Goal: Communication & Community: Answer question/provide support

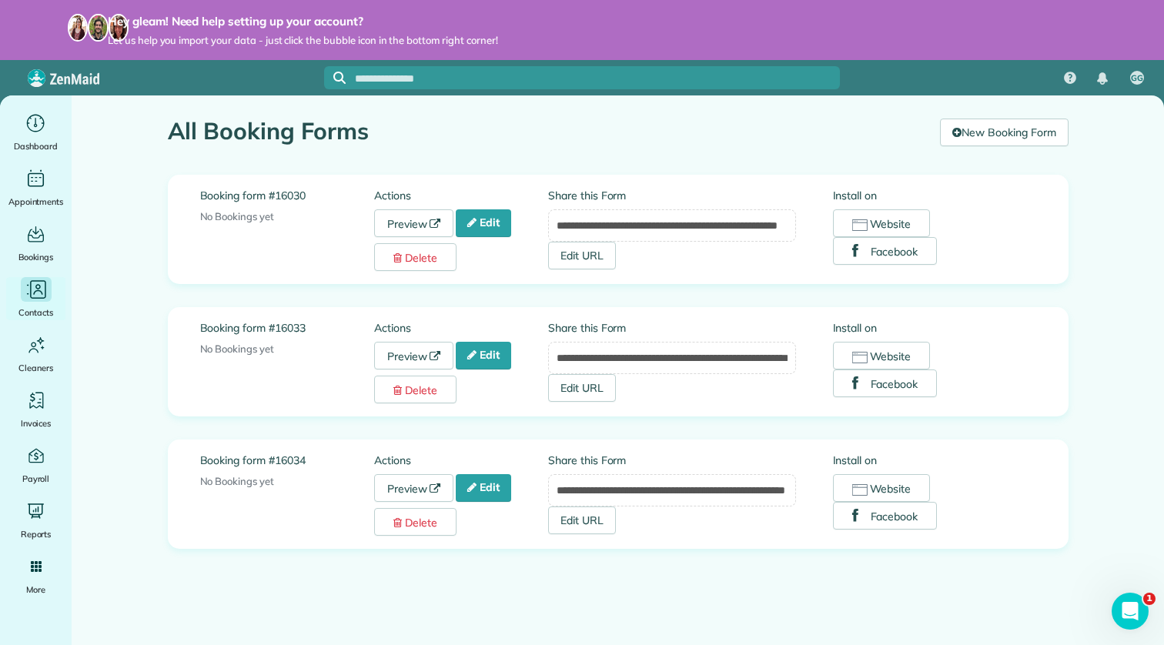
click at [53, 279] on div "Contacts" at bounding box center [36, 298] width 62 height 43
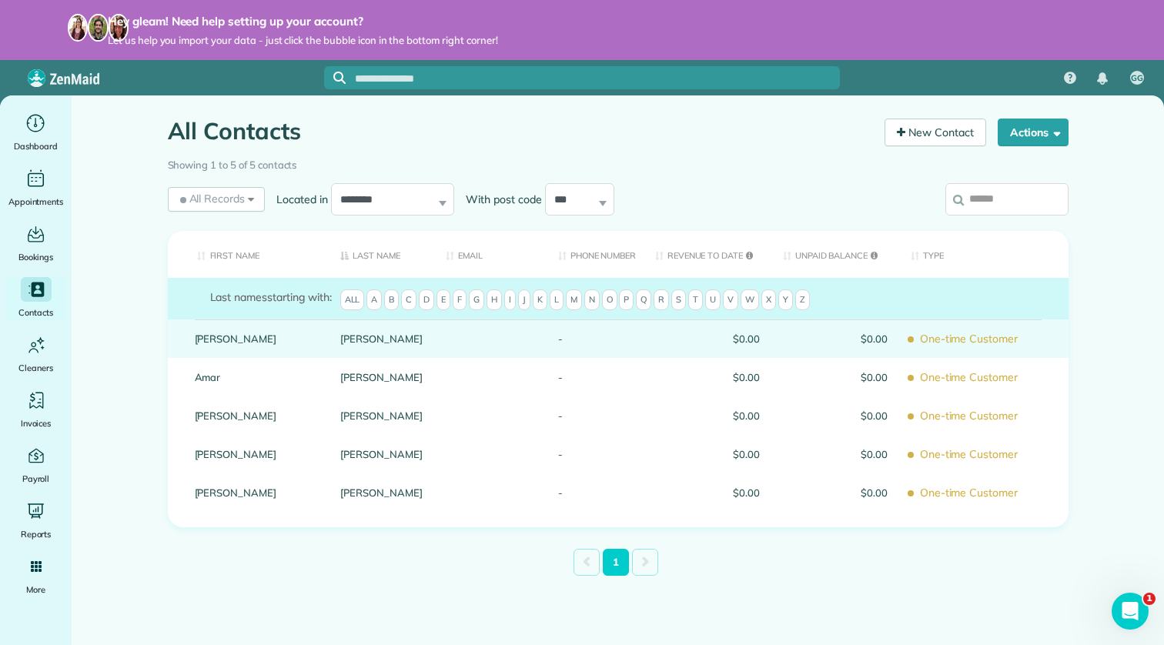
click at [227, 344] on link "Carolyn" at bounding box center [256, 338] width 123 height 11
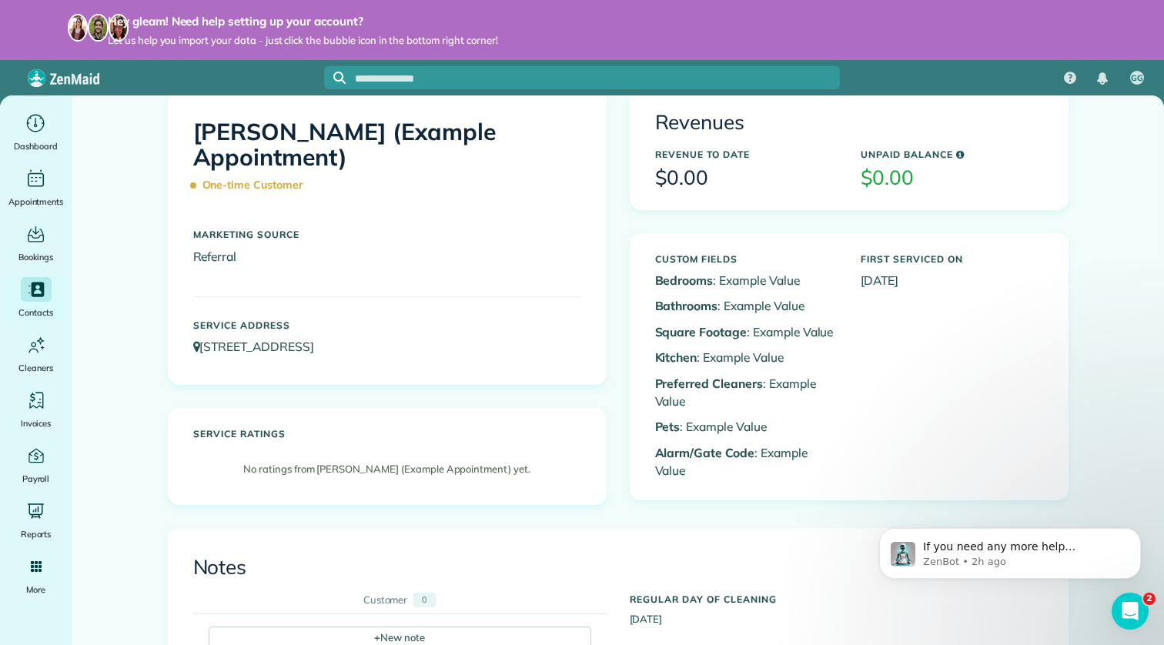
scroll to position [16, 0]
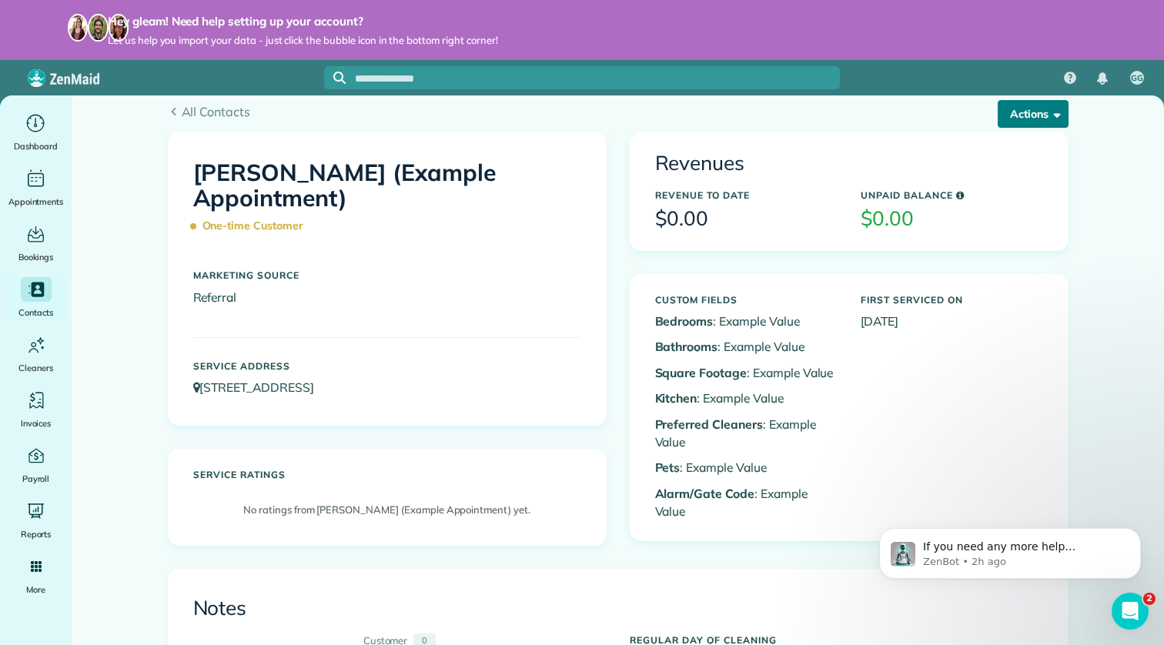
click at [1038, 113] on button "Actions" at bounding box center [1033, 114] width 71 height 28
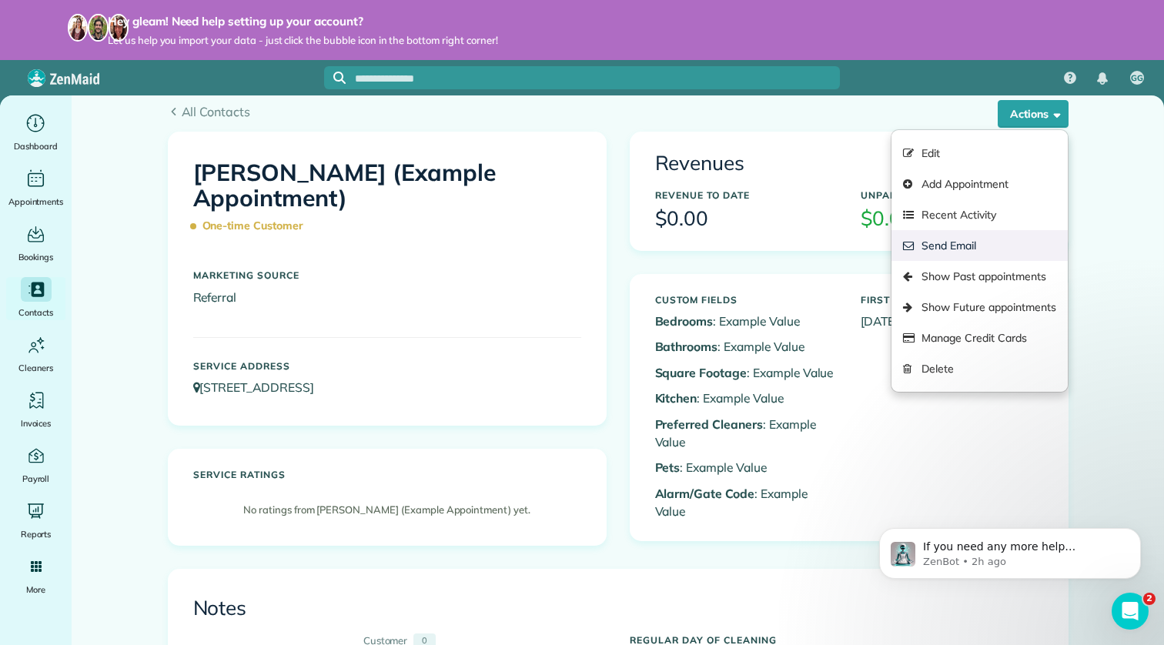
click at [986, 245] on link "Send Email" at bounding box center [979, 245] width 176 height 31
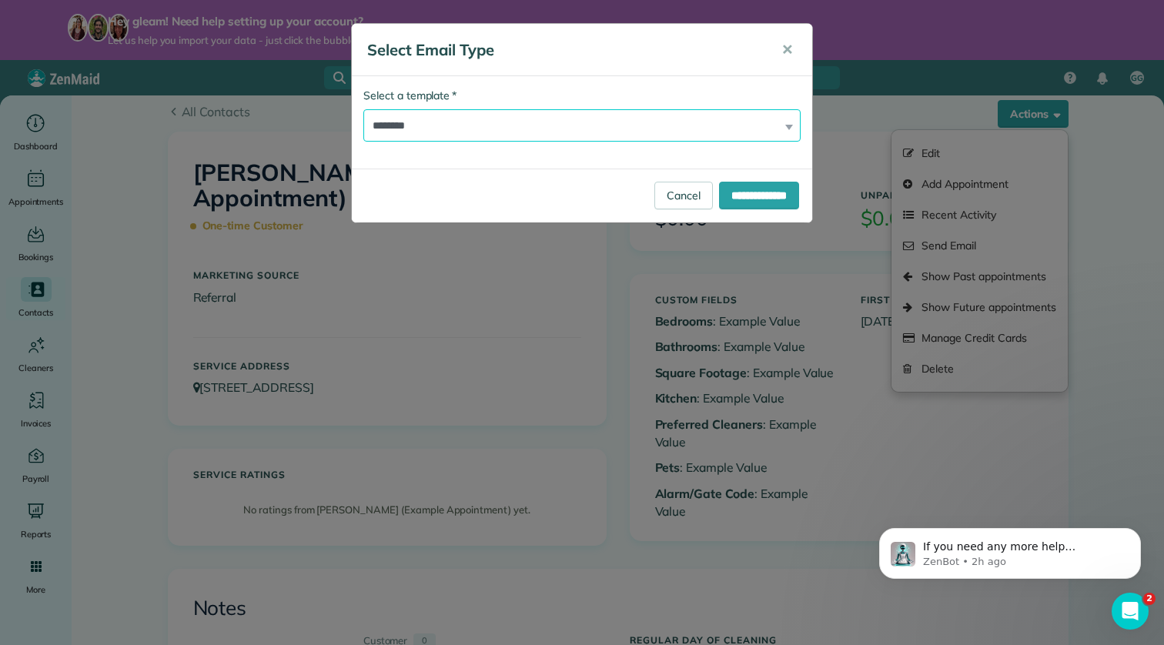
click at [754, 122] on select "**********" at bounding box center [581, 125] width 437 height 32
click at [363, 109] on select "**********" at bounding box center [581, 125] width 437 height 32
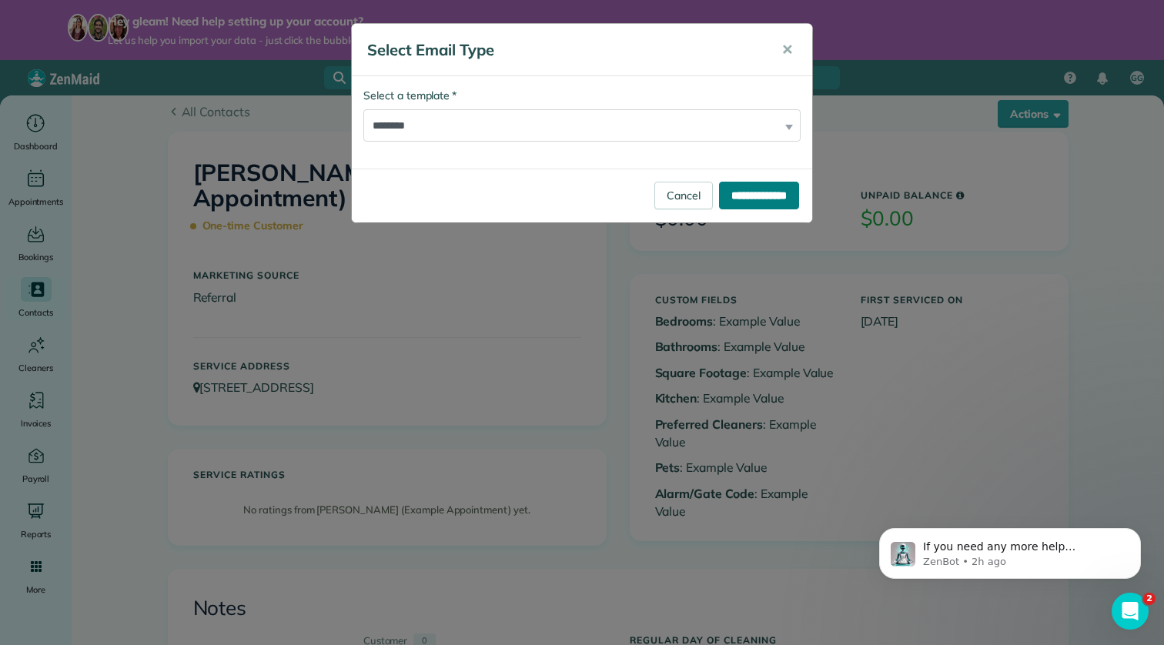
click at [743, 206] on input "**********" at bounding box center [759, 196] width 80 height 28
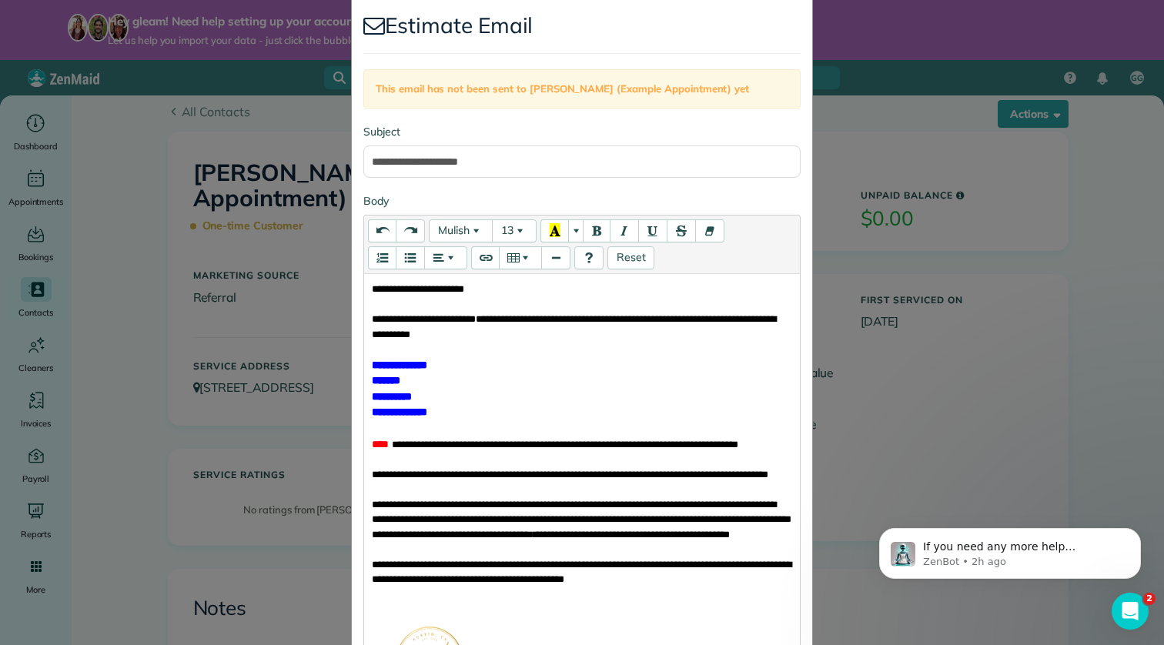
scroll to position [0, 0]
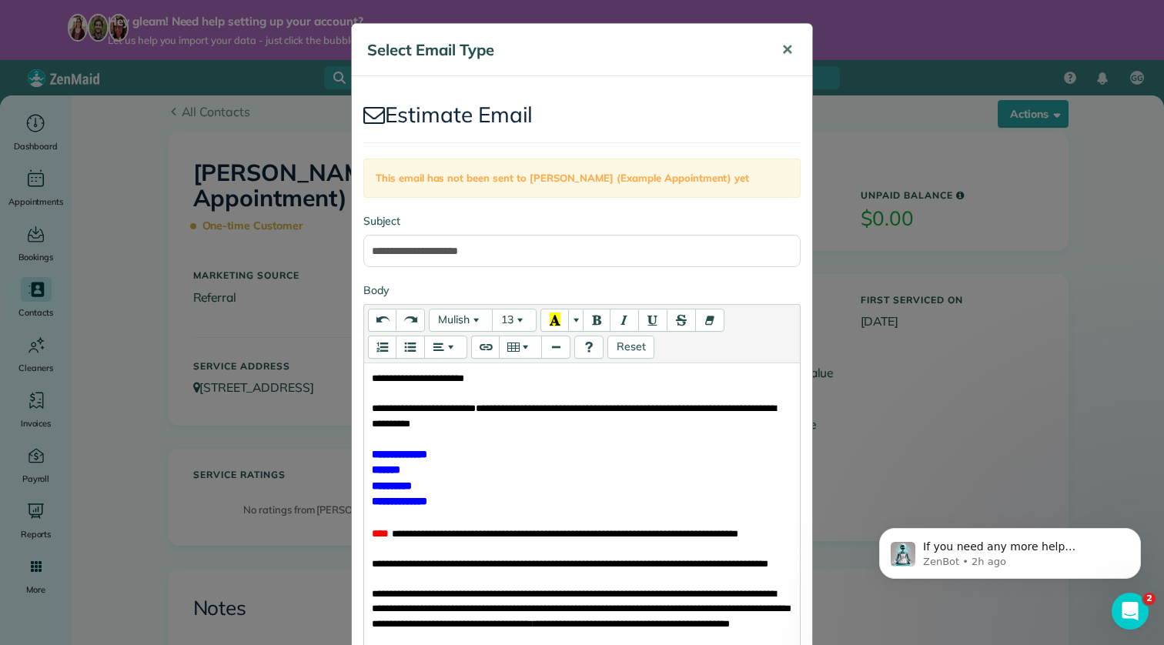
click at [787, 46] on span "✕" at bounding box center [787, 50] width 12 height 18
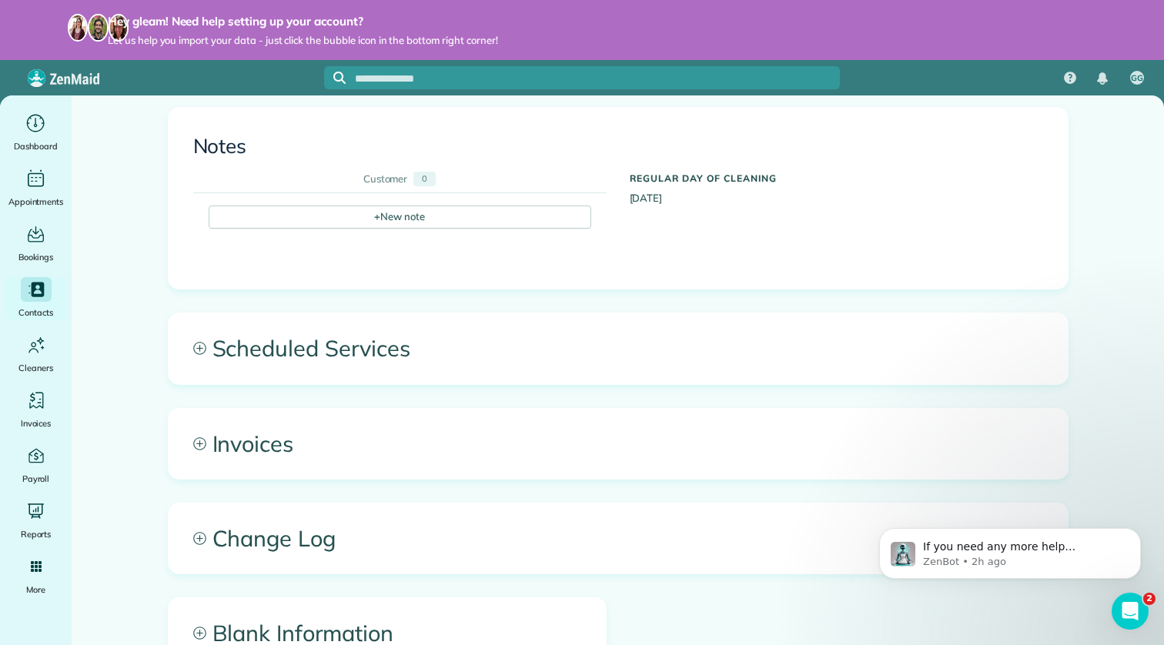
scroll to position [503, 0]
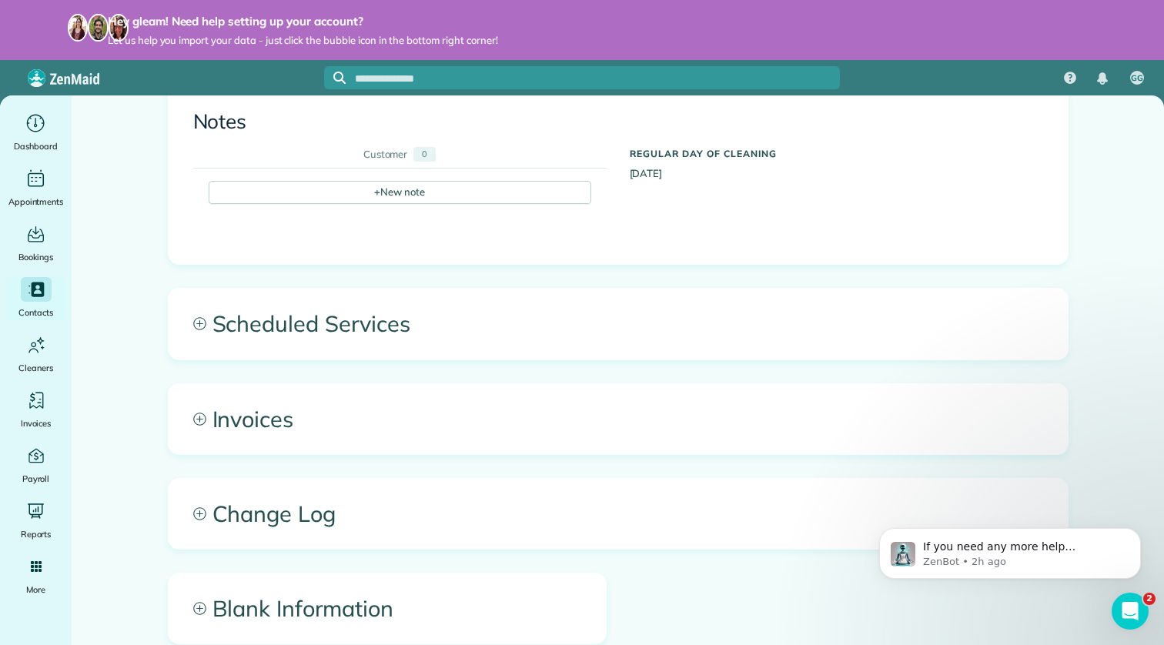
click at [326, 388] on span "Invoices" at bounding box center [618, 419] width 899 height 70
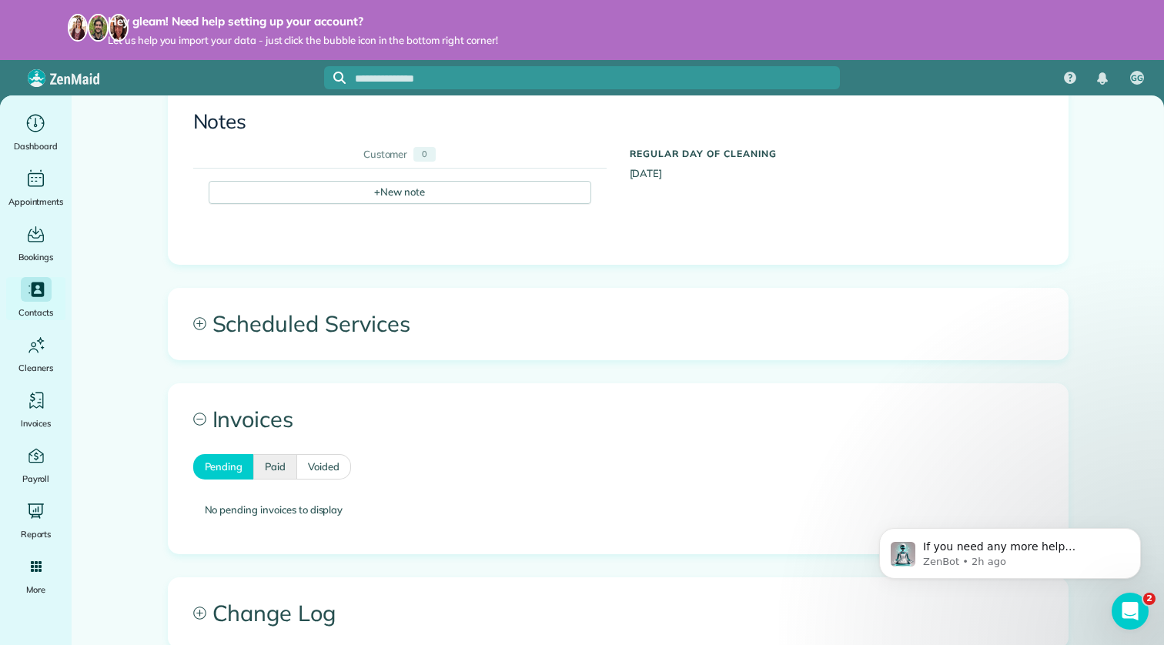
click at [279, 469] on link "Paid" at bounding box center [275, 467] width 44 height 26
click at [327, 460] on link "Voided" at bounding box center [324, 467] width 54 height 26
click at [176, 461] on div "Ms. Carolyn Arellano (Example Appointment) Pending Paid Voided No pending invoi…" at bounding box center [618, 503] width 899 height 99
click at [239, 464] on link "Pending" at bounding box center [223, 467] width 61 height 26
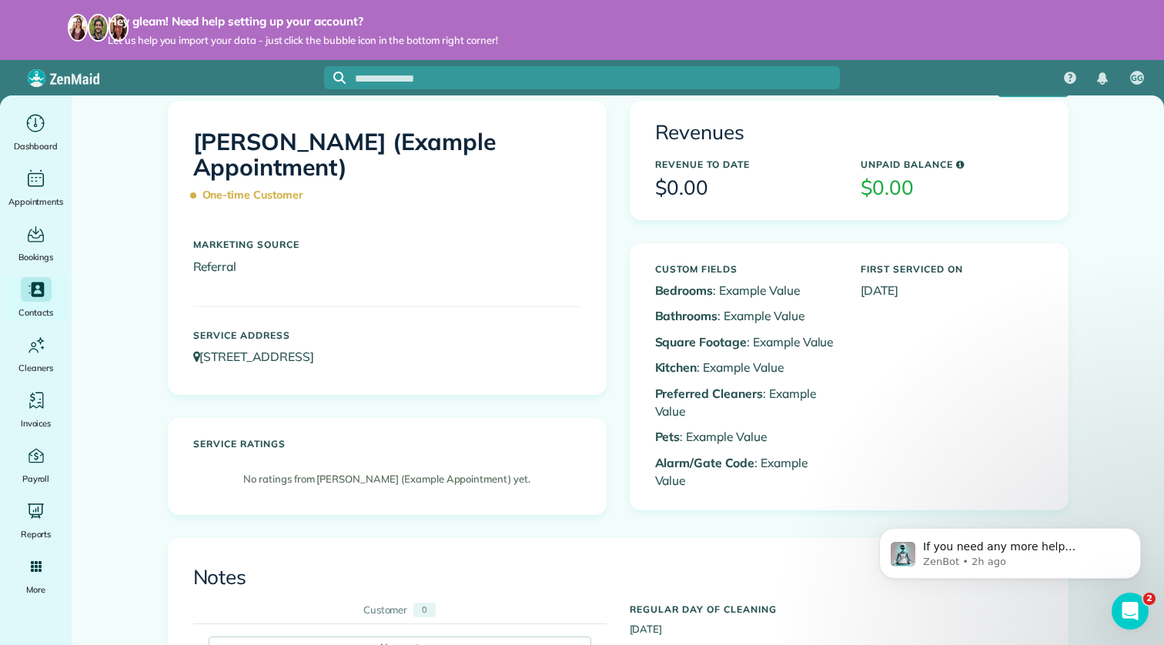
scroll to position [0, 0]
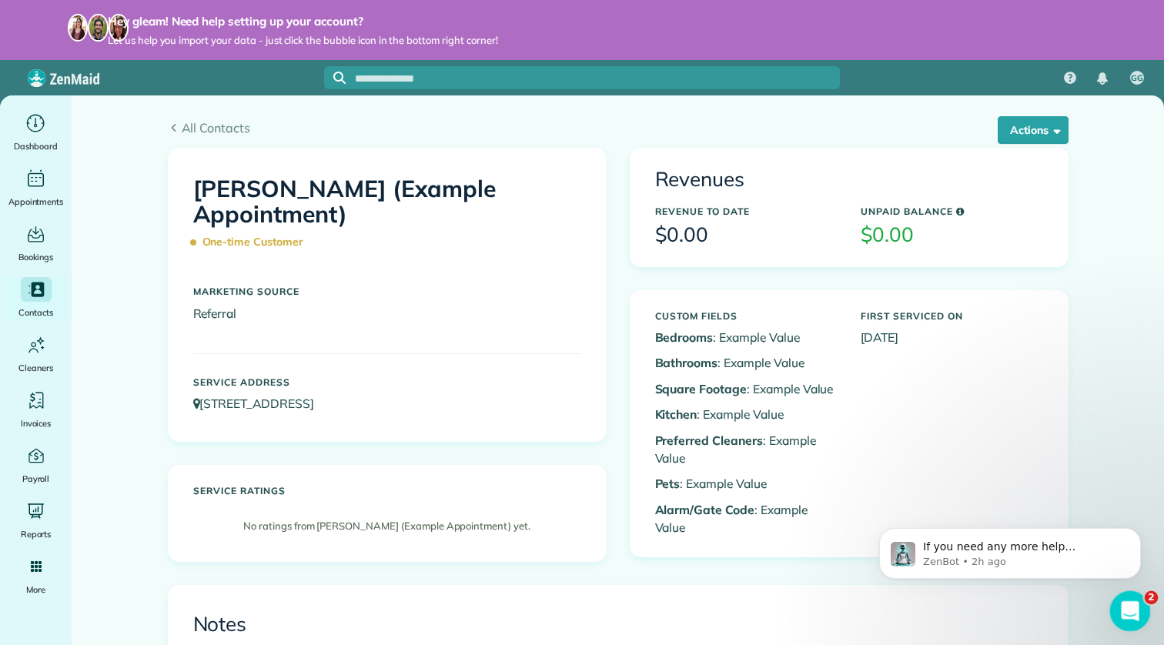
click at [1124, 610] on icon "Open Intercom Messenger" at bounding box center [1127, 609] width 25 height 25
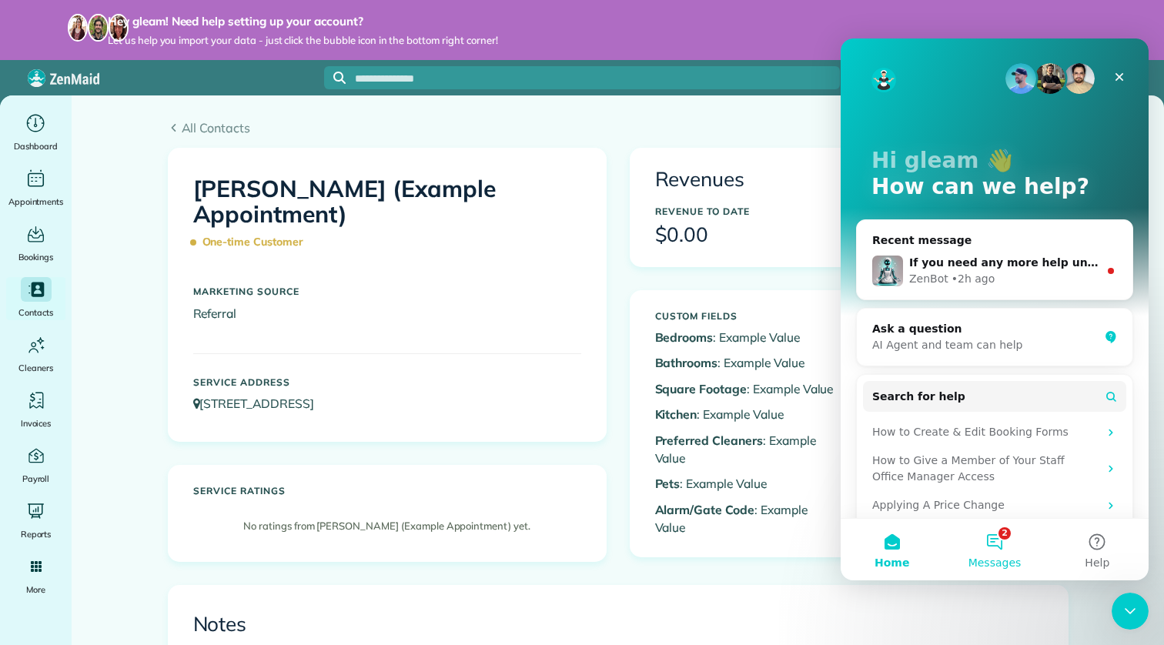
click at [996, 559] on span "Messages" at bounding box center [994, 562] width 53 height 11
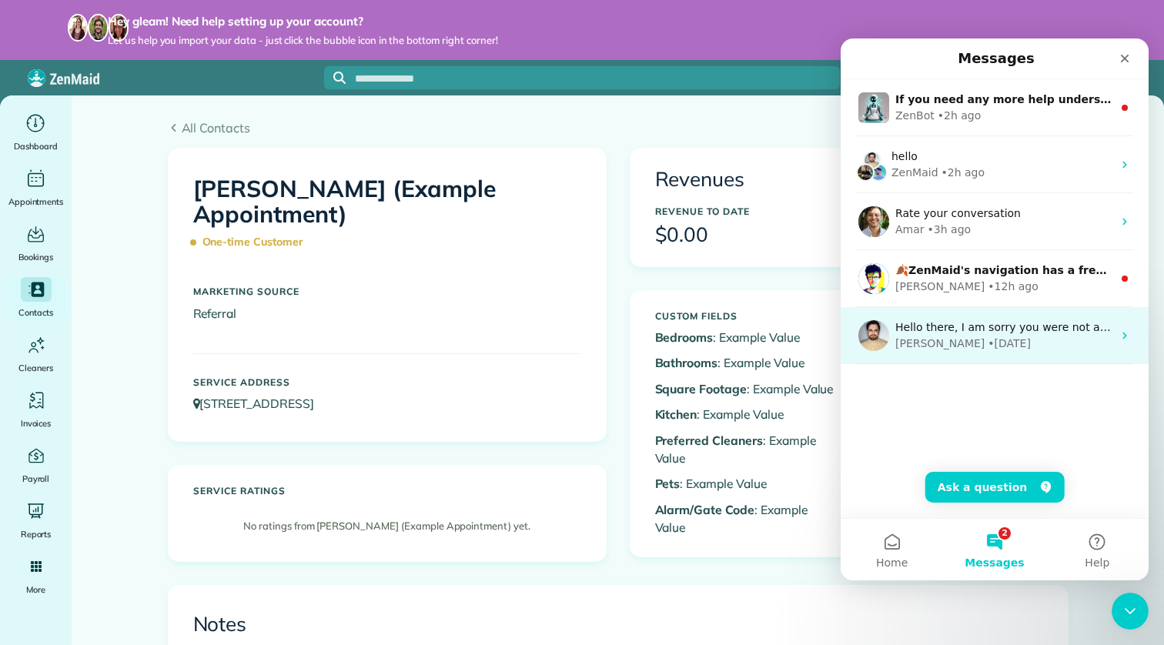
click at [1023, 356] on div "Hello there, I am sorry you were not able to schedule your demo call earlier. P…" at bounding box center [995, 335] width 308 height 57
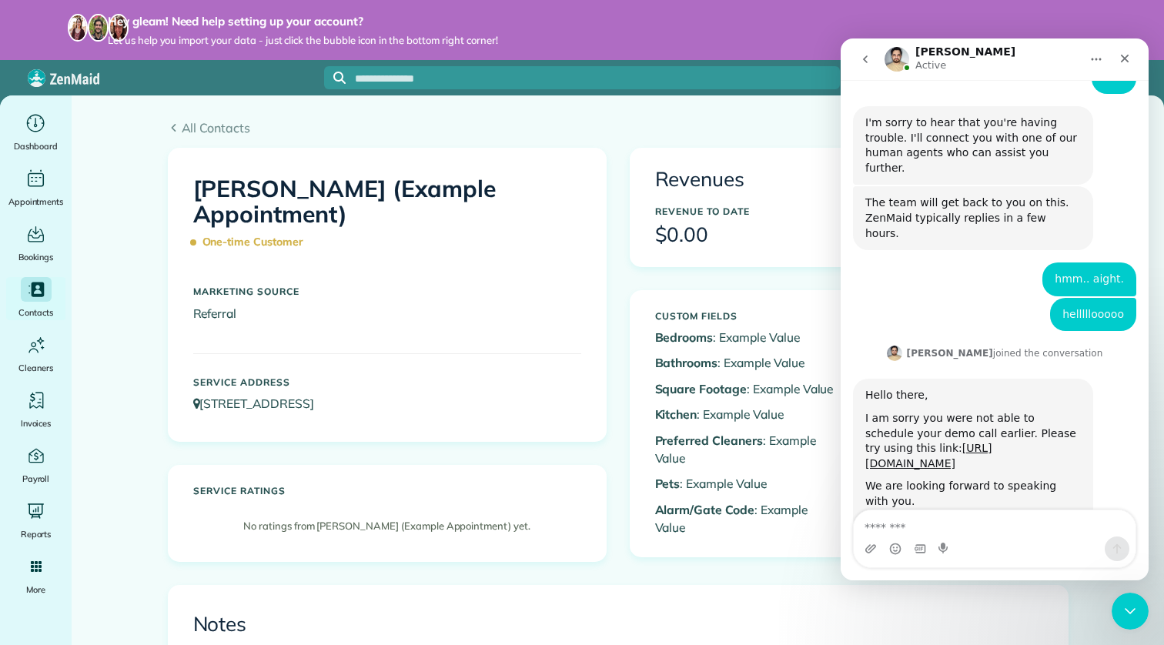
scroll to position [508, 0]
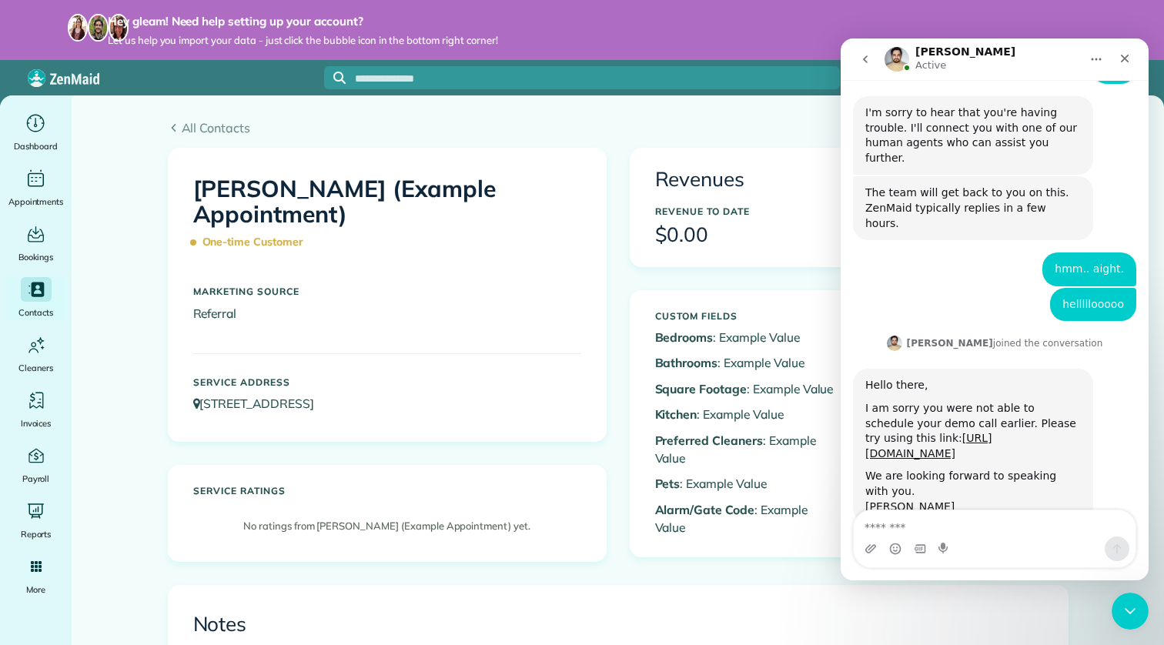
click at [908, 527] on textarea "Message…" at bounding box center [995, 523] width 282 height 26
type textarea "**********"
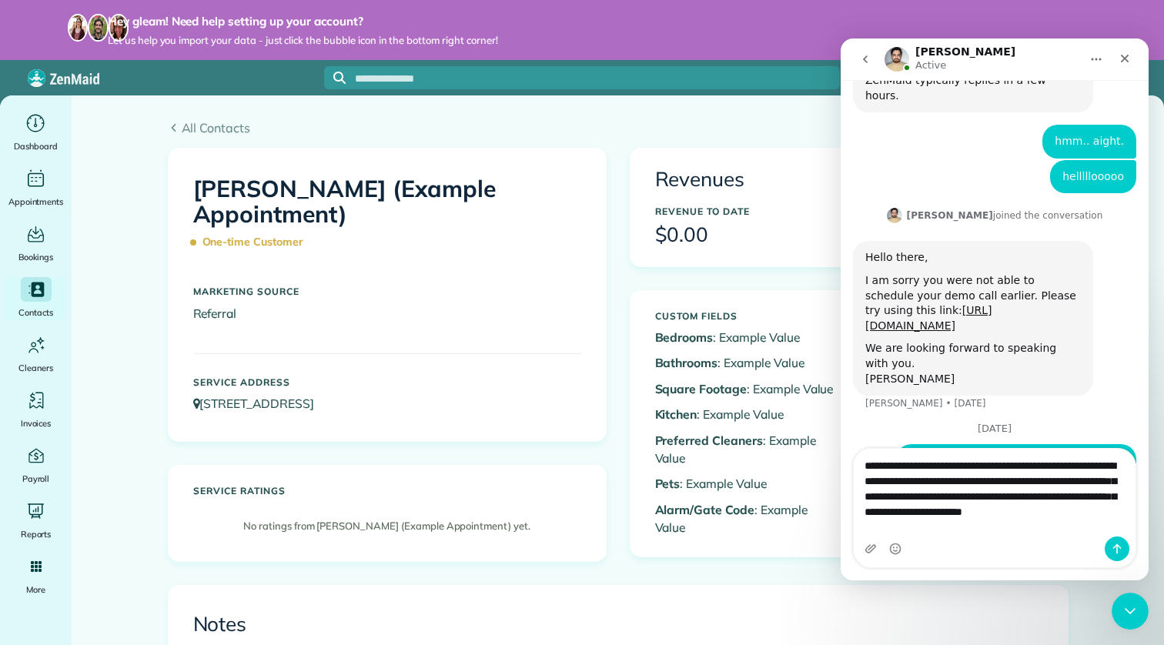
scroll to position [637, 0]
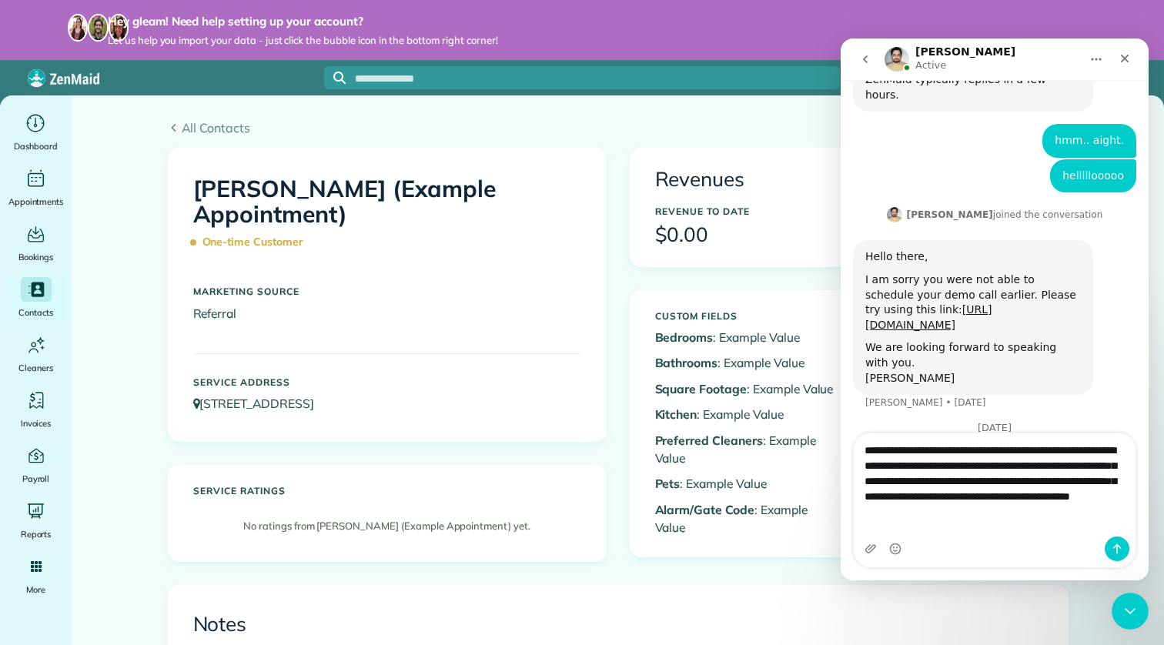
click at [857, 480] on textarea "**********" at bounding box center [995, 477] width 282 height 88
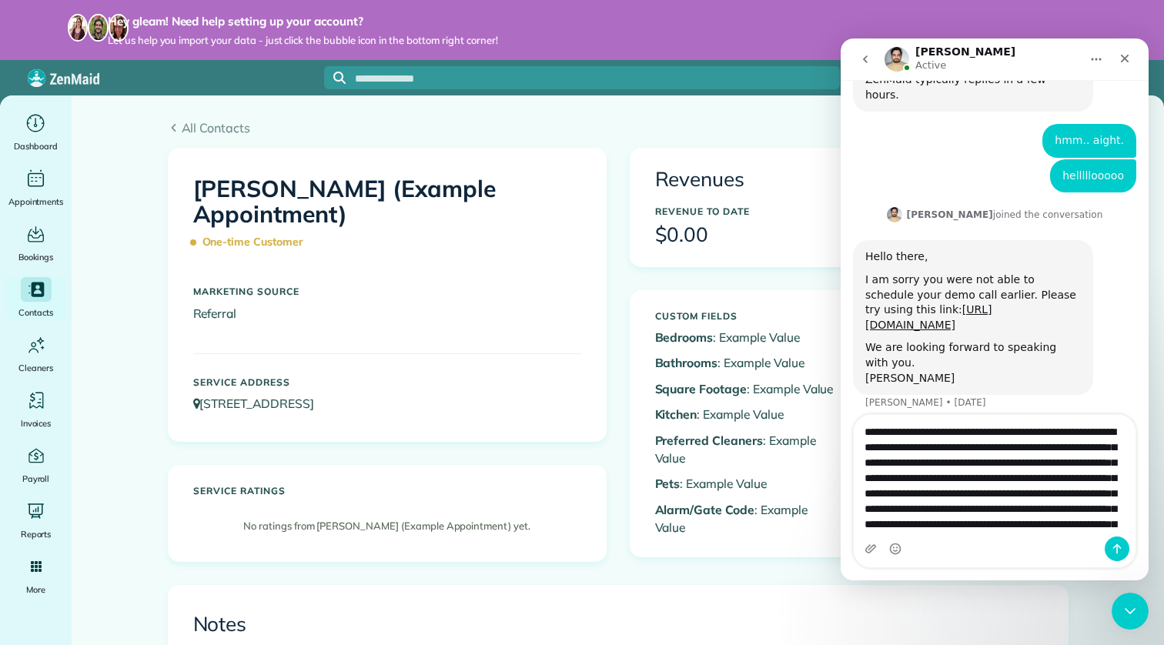
scroll to position [670, 0]
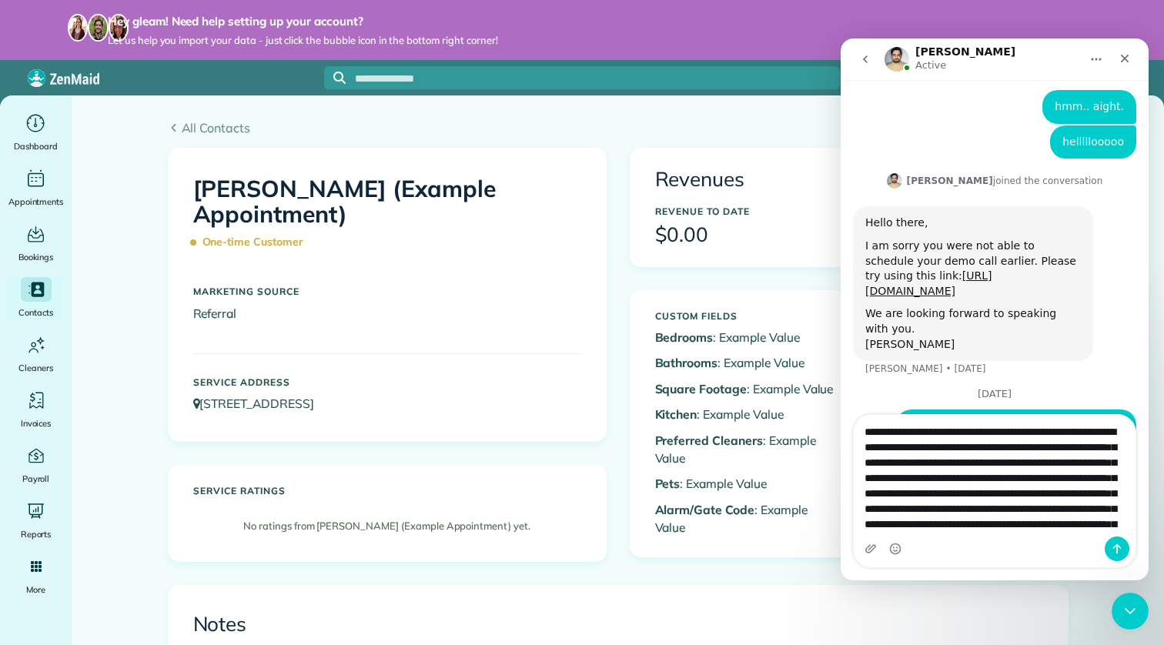
drag, startPoint x: 1138, startPoint y: 560, endPoint x: 1127, endPoint y: 573, distance: 17.0
drag, startPoint x: 1094, startPoint y: 433, endPoint x: 1088, endPoint y: 446, distance: 14.5
click at [1088, 446] on textarea "**********" at bounding box center [995, 476] width 282 height 122
drag, startPoint x: 1039, startPoint y: 526, endPoint x: 1060, endPoint y: 459, distance: 70.1
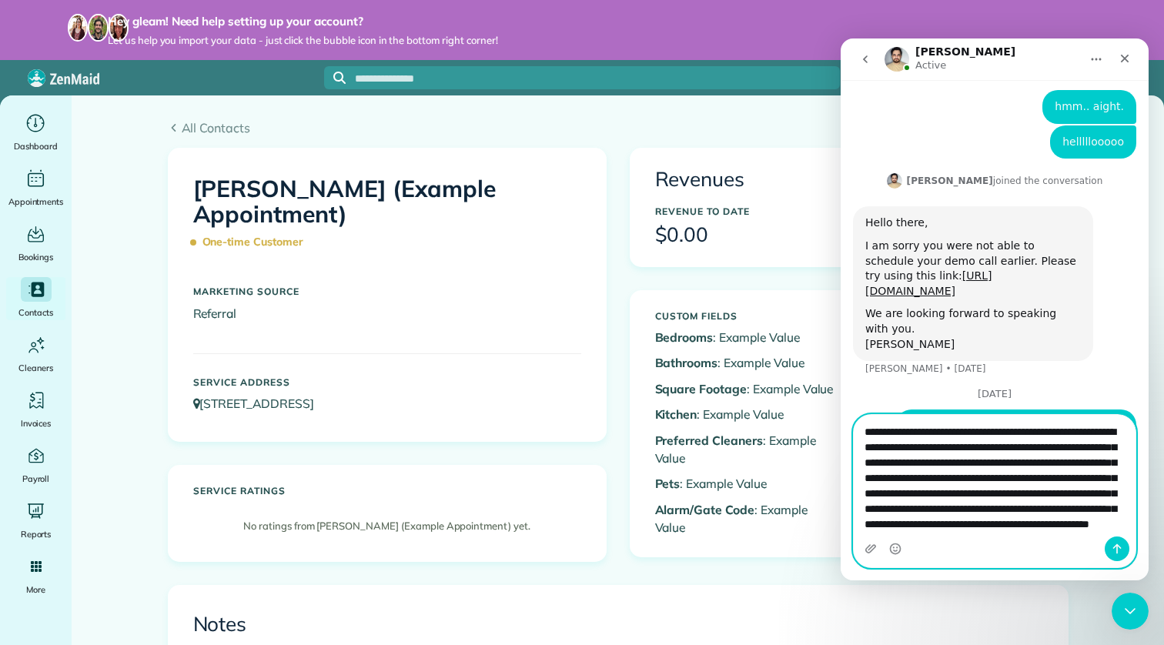
click at [1060, 459] on textarea "**********" at bounding box center [995, 476] width 282 height 122
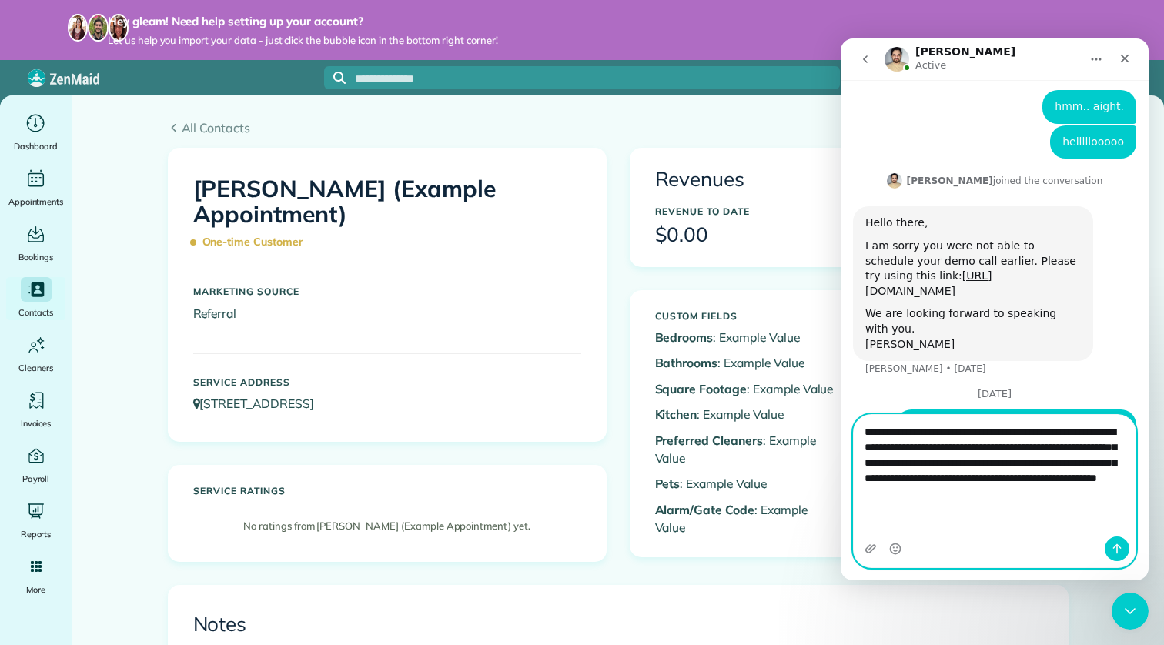
scroll to position [637, 0]
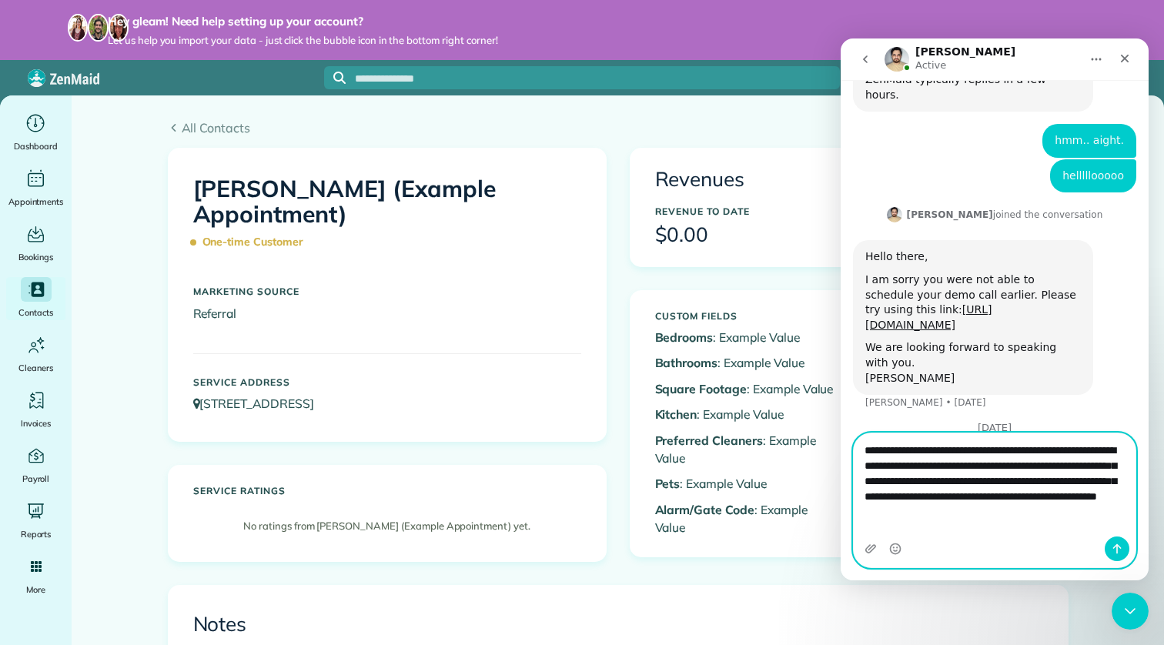
type textarea "**********"
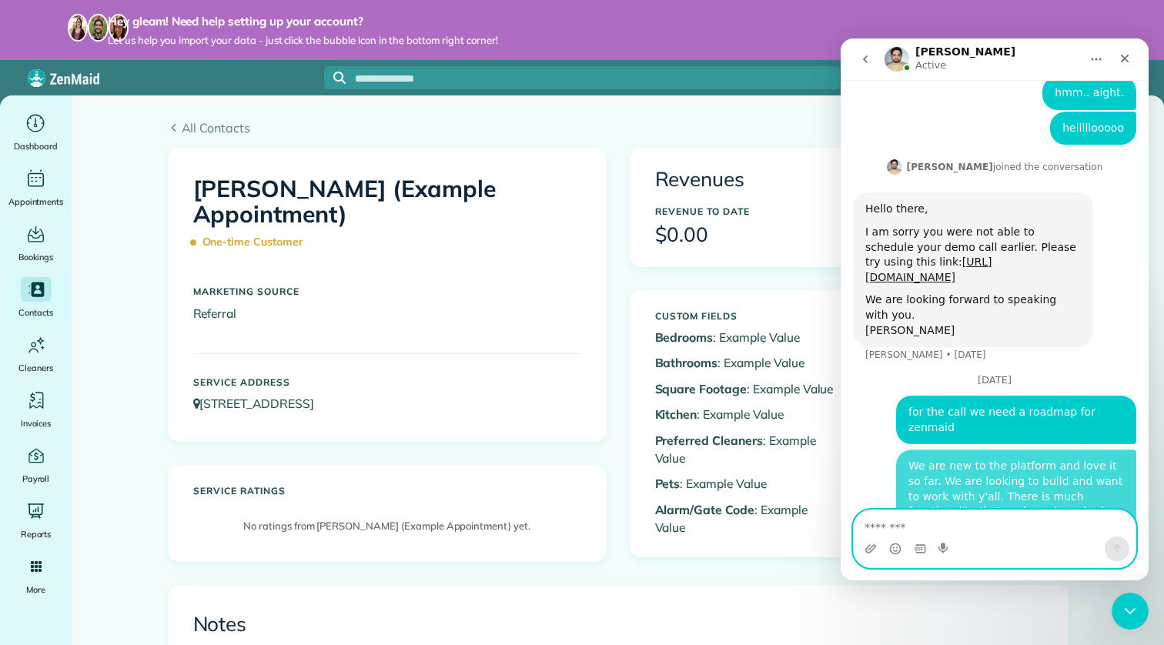
scroll to position [685, 0]
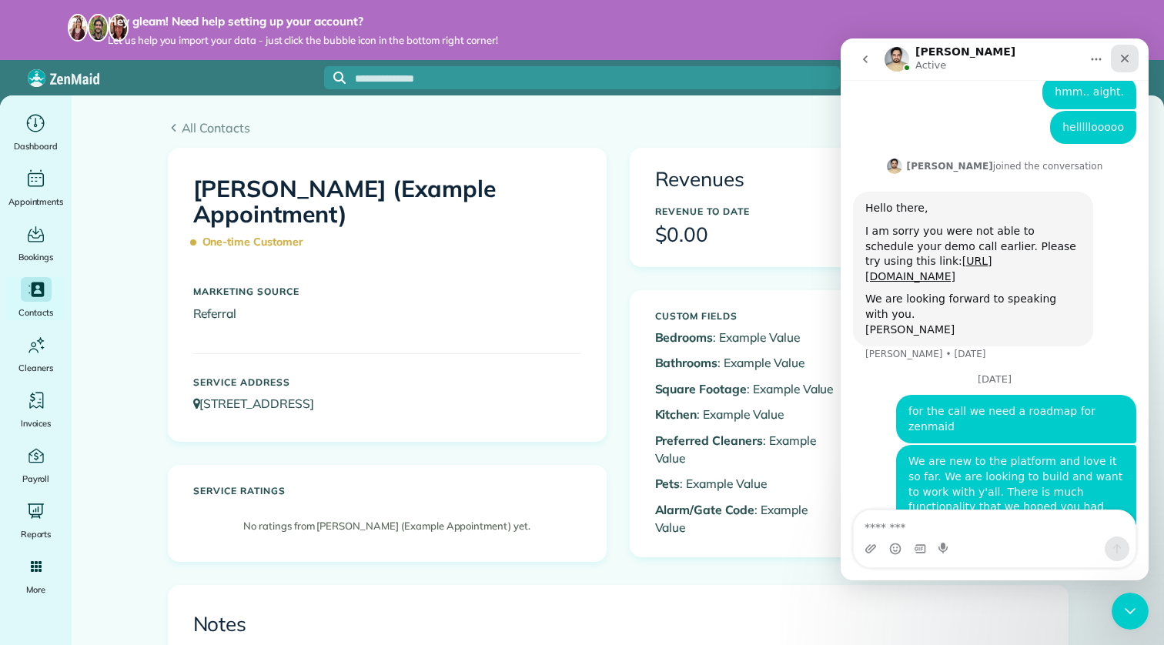
click at [1130, 55] on icon "Close" at bounding box center [1124, 58] width 12 height 12
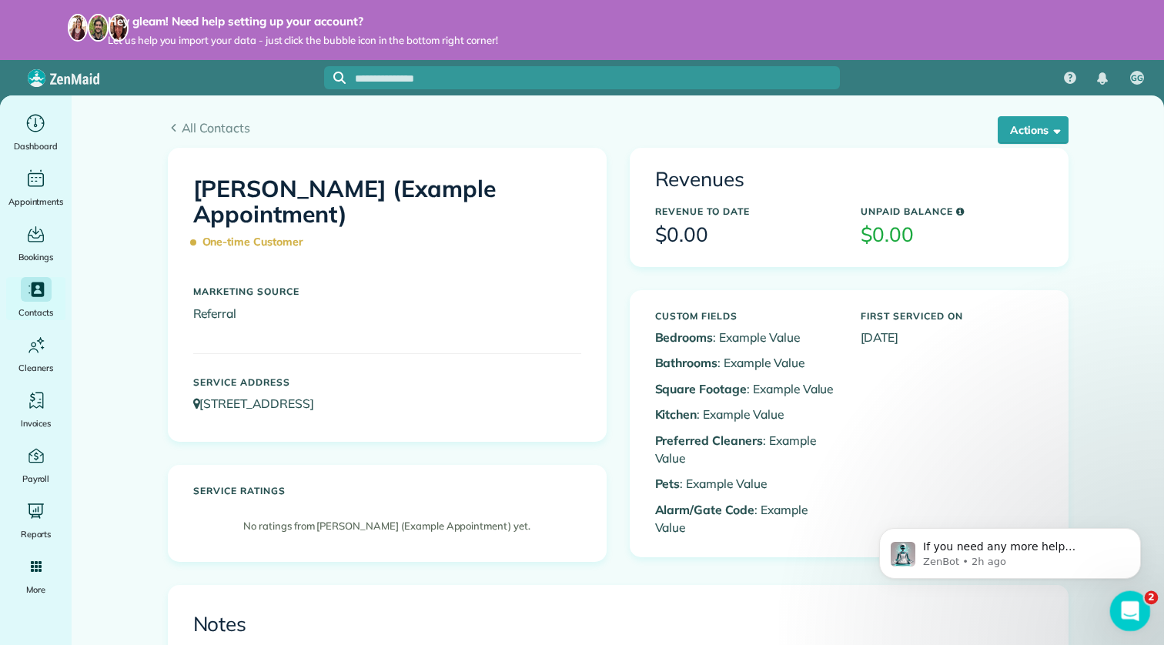
click at [1132, 600] on div "Open Intercom Messenger" at bounding box center [1127, 608] width 51 height 51
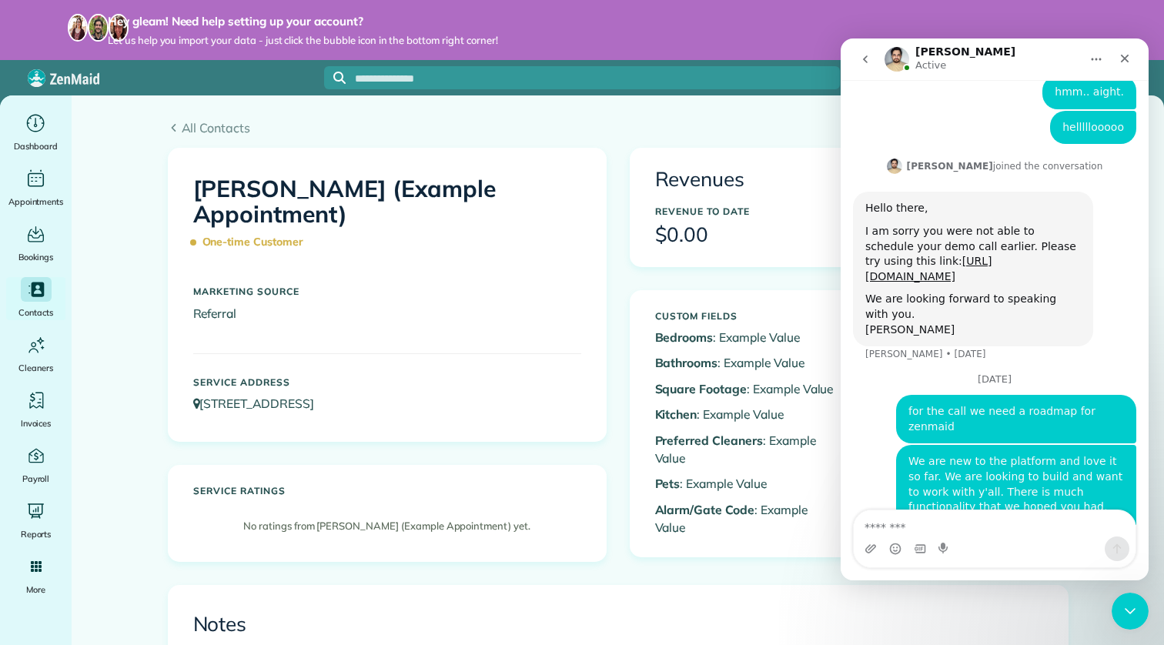
click at [862, 52] on button "go back" at bounding box center [865, 59] width 29 height 29
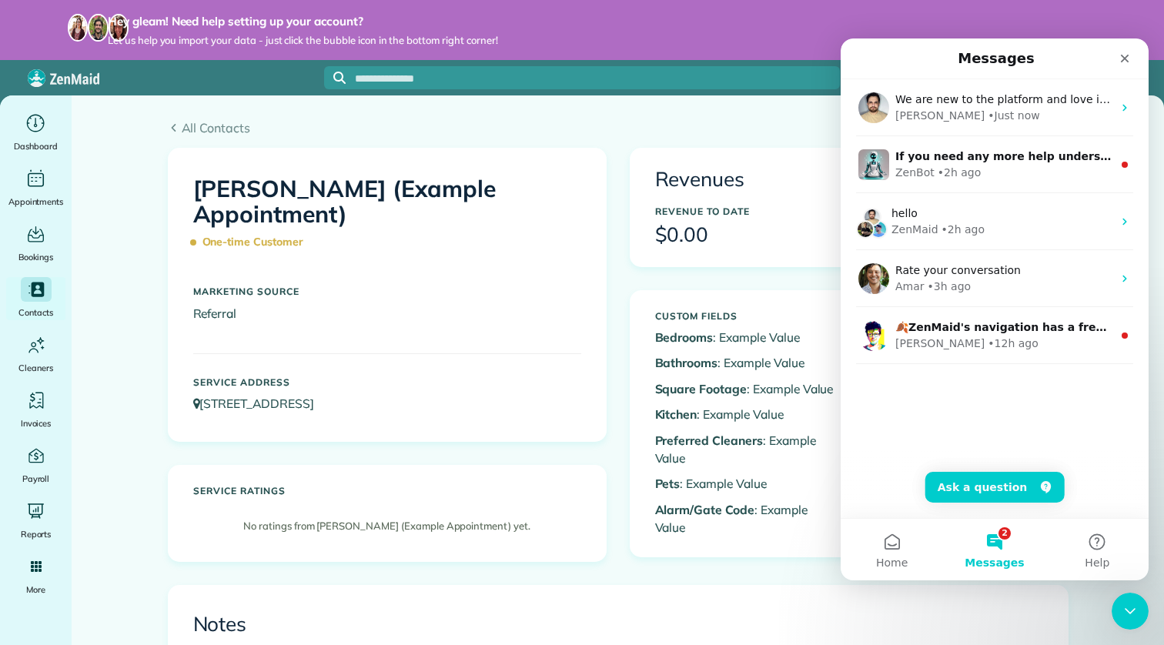
scroll to position [0, 0]
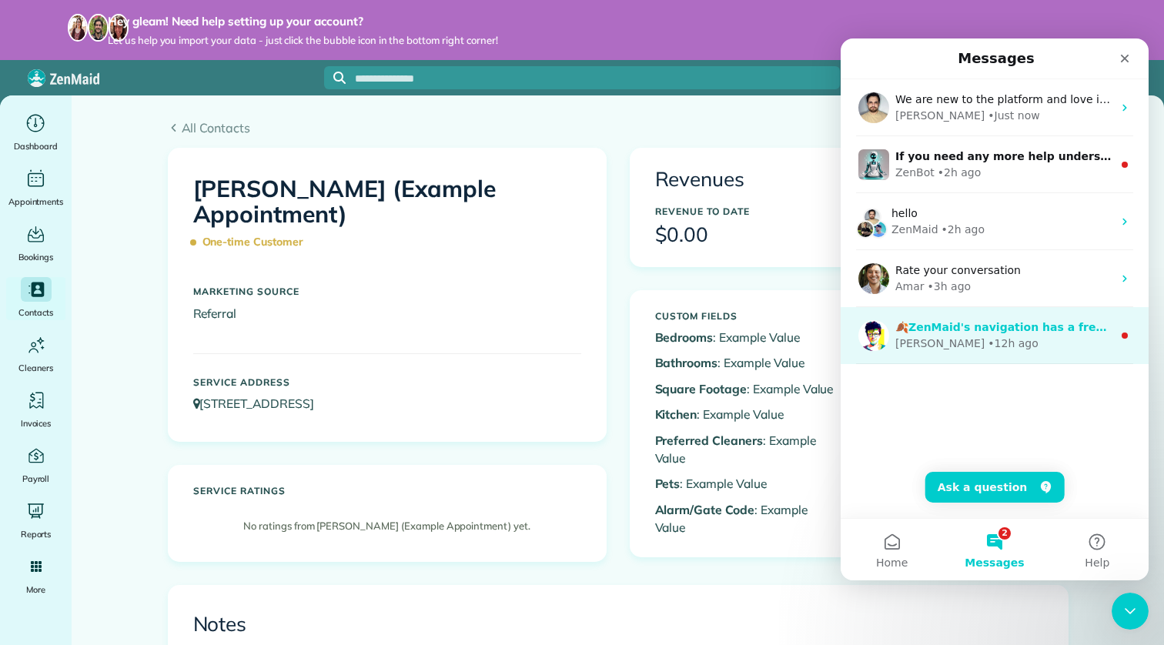
click at [1013, 353] on div "🍂ZenMaid's navigation has a fresh new look for Fall! ​ Here’s what’s new: ﻿ ✨Cu…" at bounding box center [995, 335] width 308 height 57
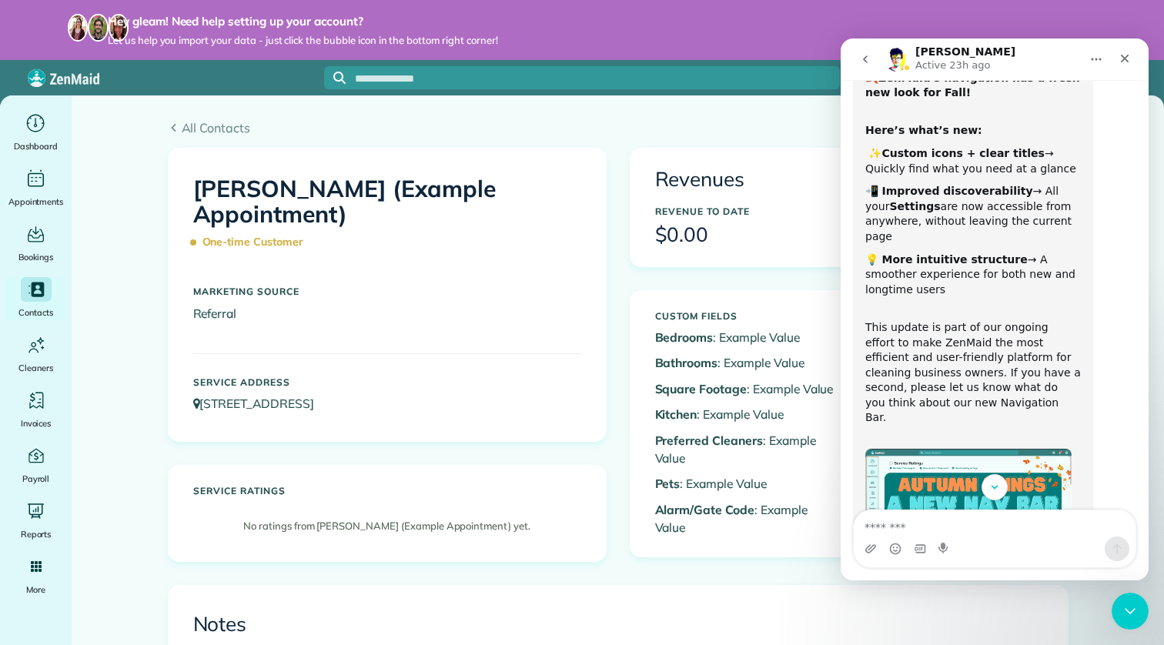
scroll to position [222, 0]
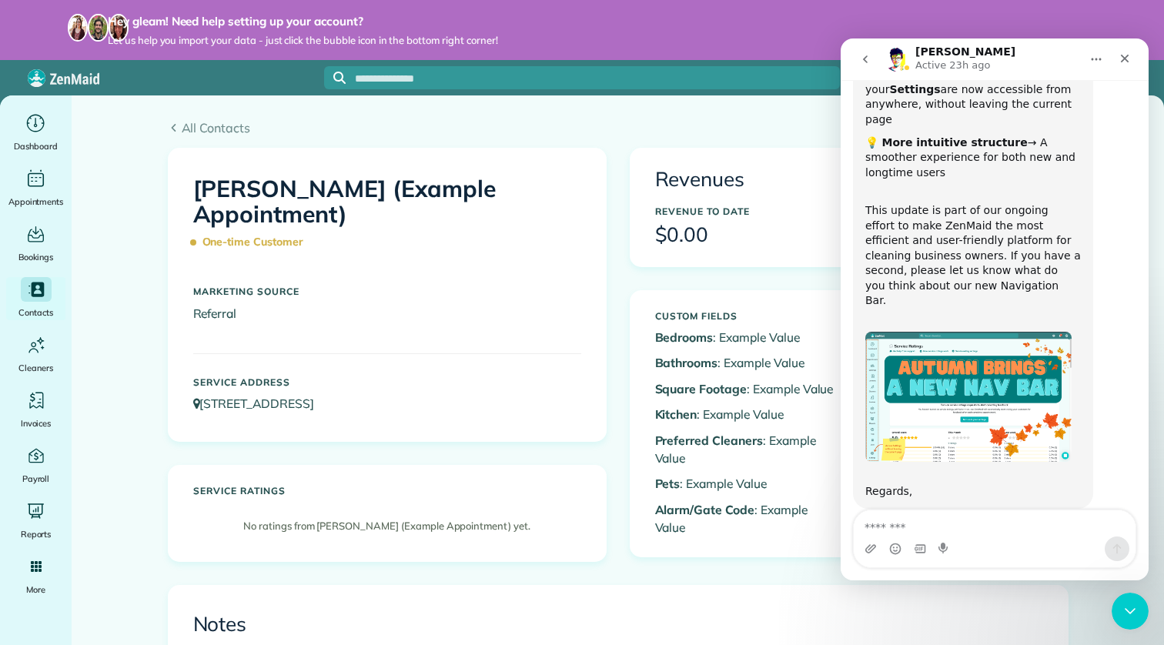
click at [988, 339] on img "1F9ED" at bounding box center [968, 397] width 206 height 130
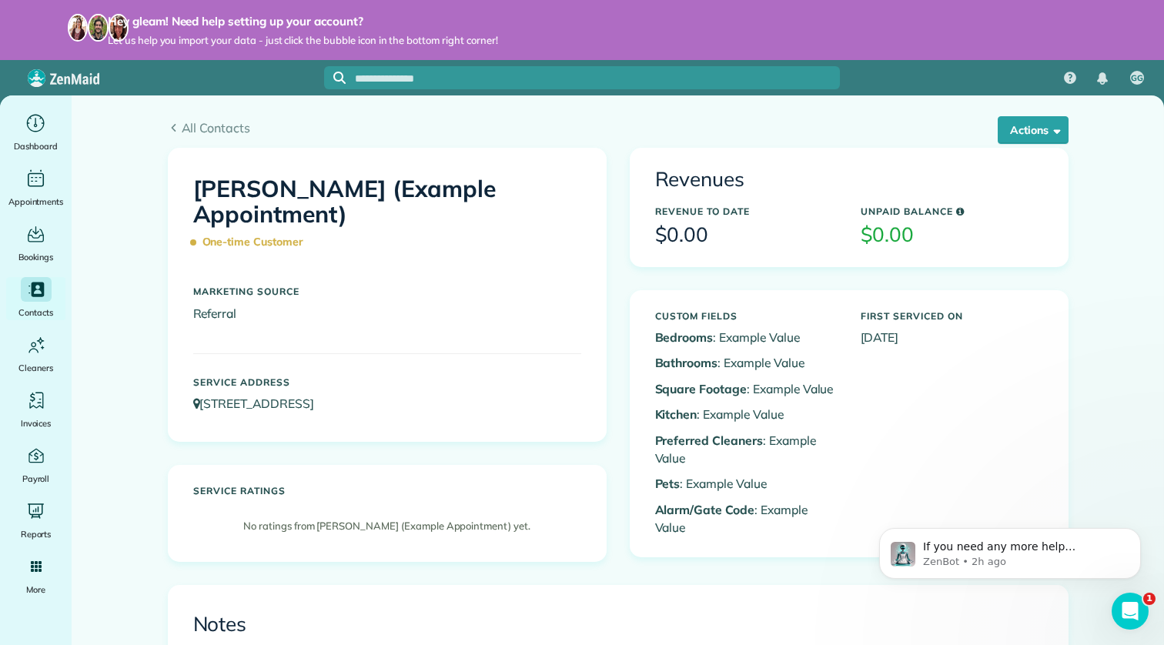
scroll to position [0, 0]
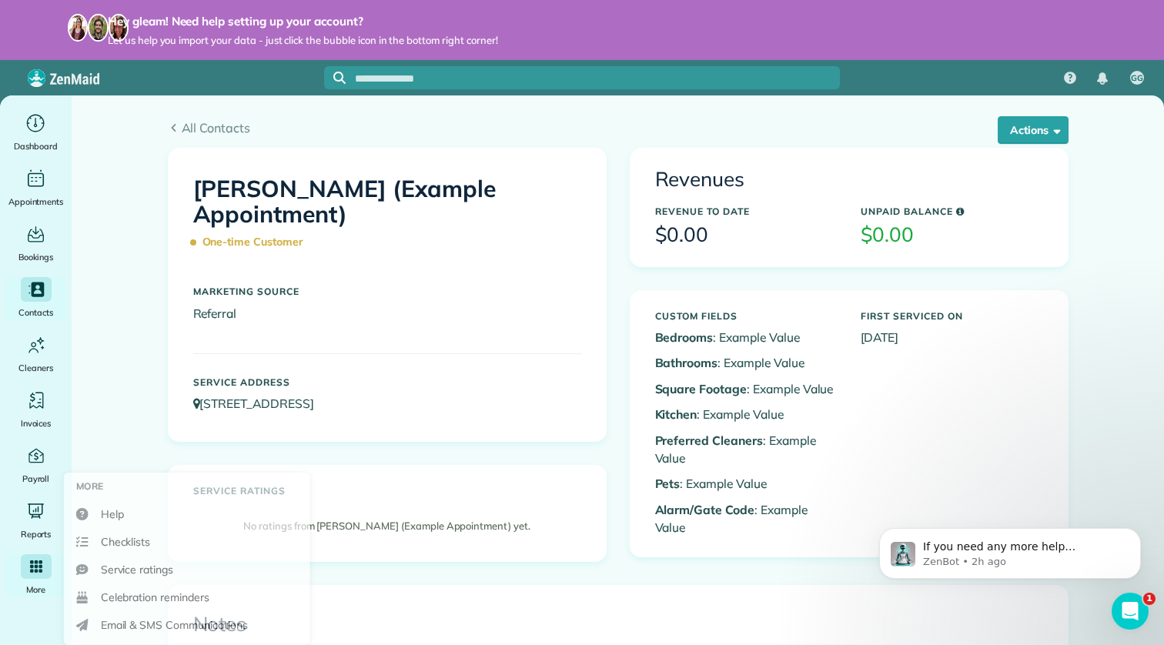
click at [35, 559] on div "Main" at bounding box center [36, 566] width 31 height 25
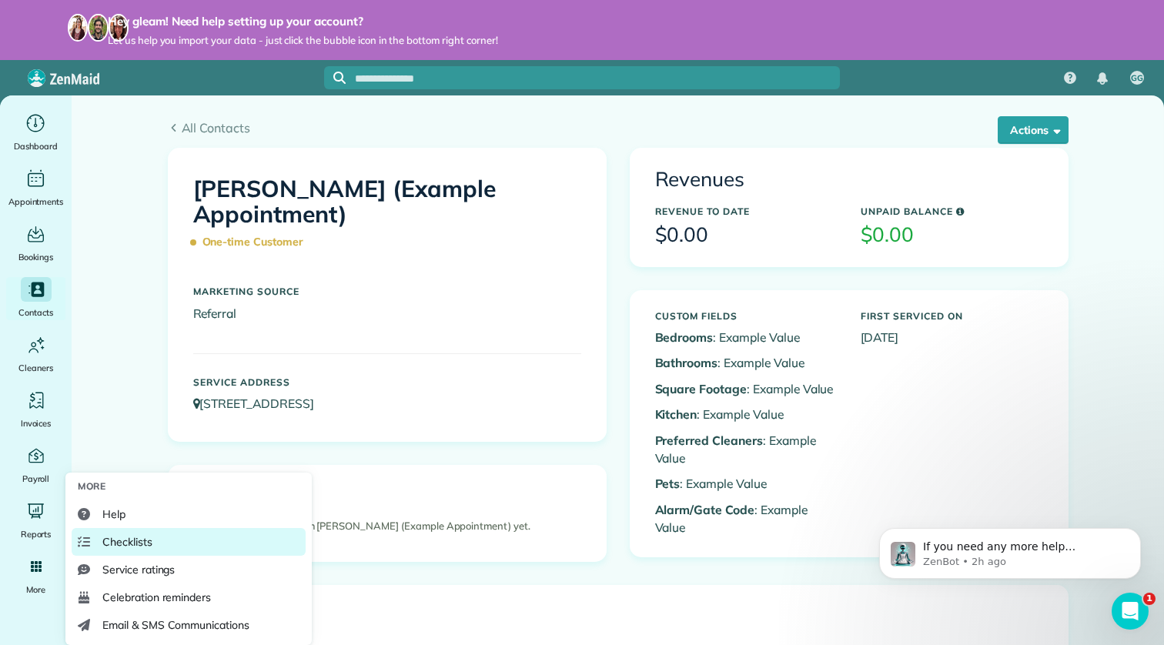
click at [114, 543] on span "Checklists" at bounding box center [127, 541] width 50 height 15
